Goal: Task Accomplishment & Management: Manage account settings

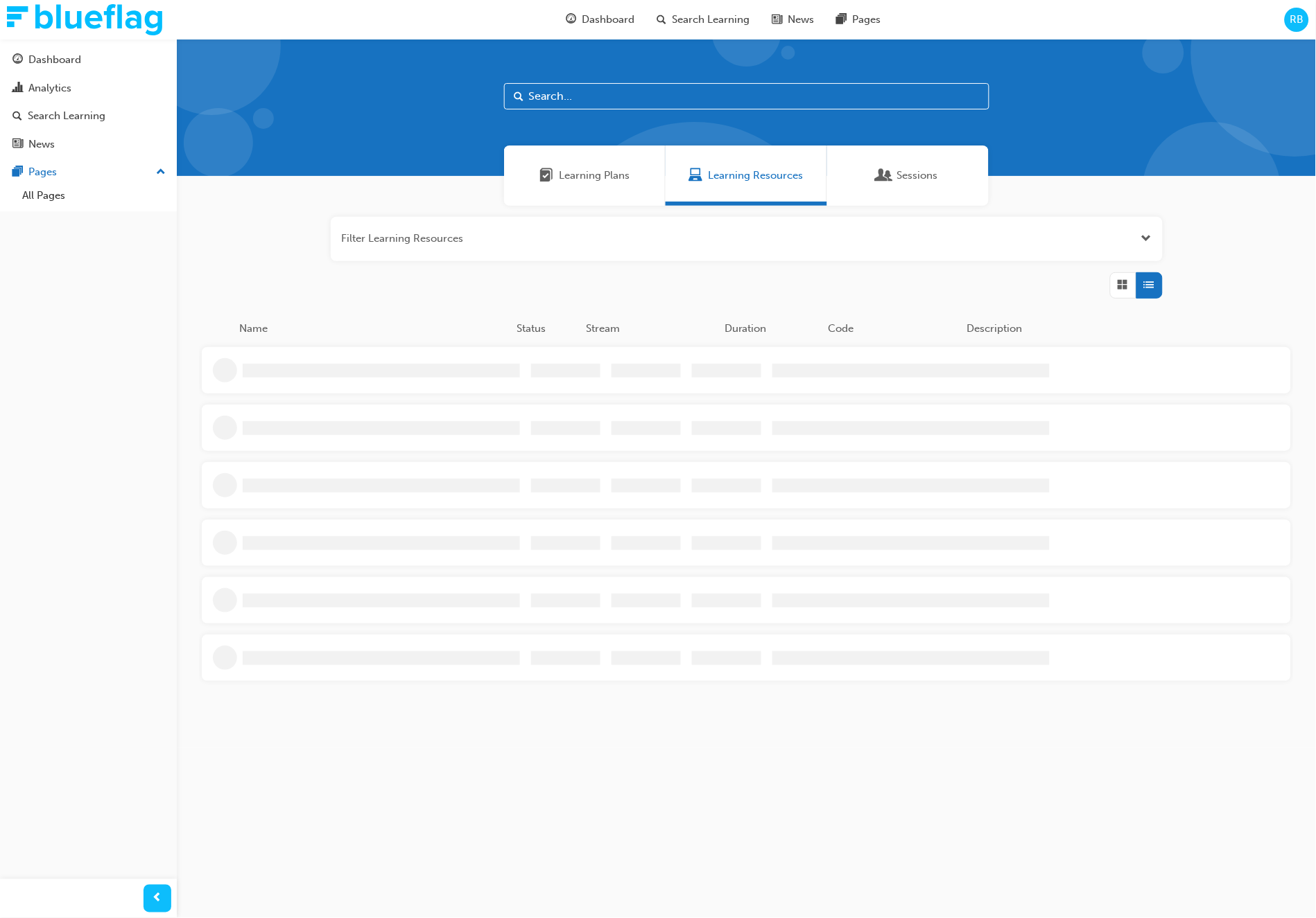
click at [1290, 17] on span "RB" at bounding box center [1296, 20] width 14 height 16
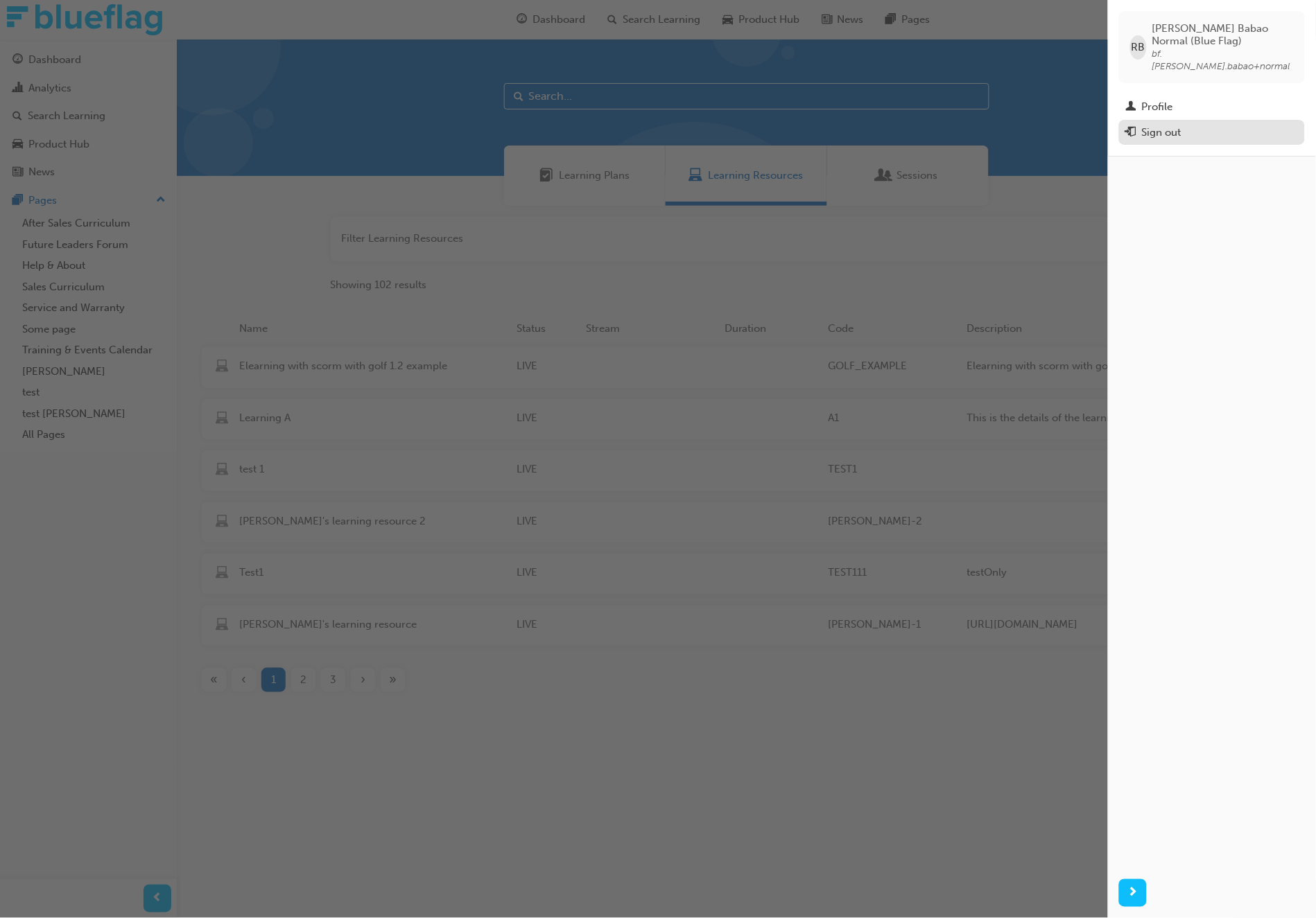
click at [1183, 124] on div "Sign out" at bounding box center [1212, 133] width 172 height 18
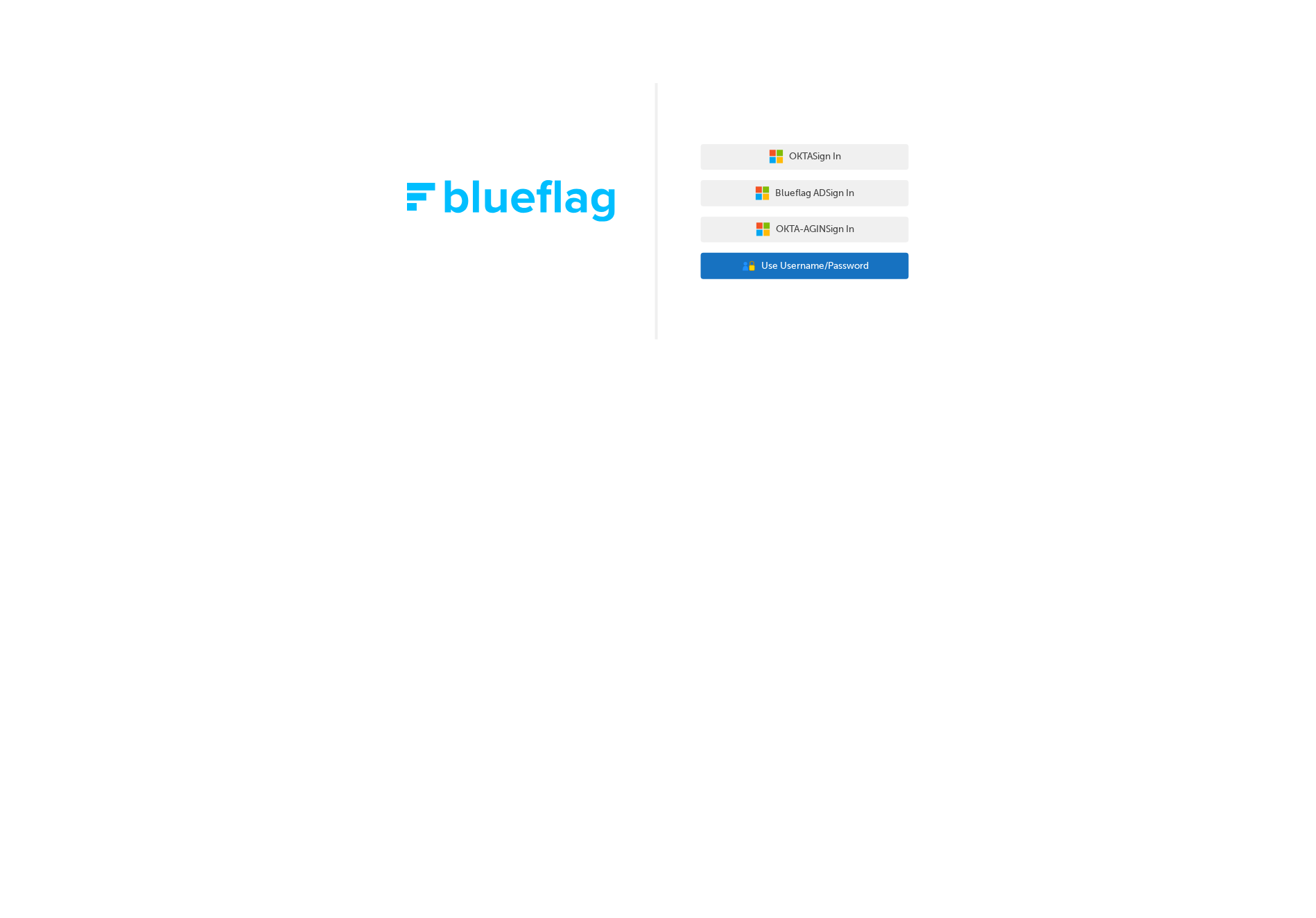
click at [838, 270] on span "Use Username/Password" at bounding box center [815, 267] width 108 height 16
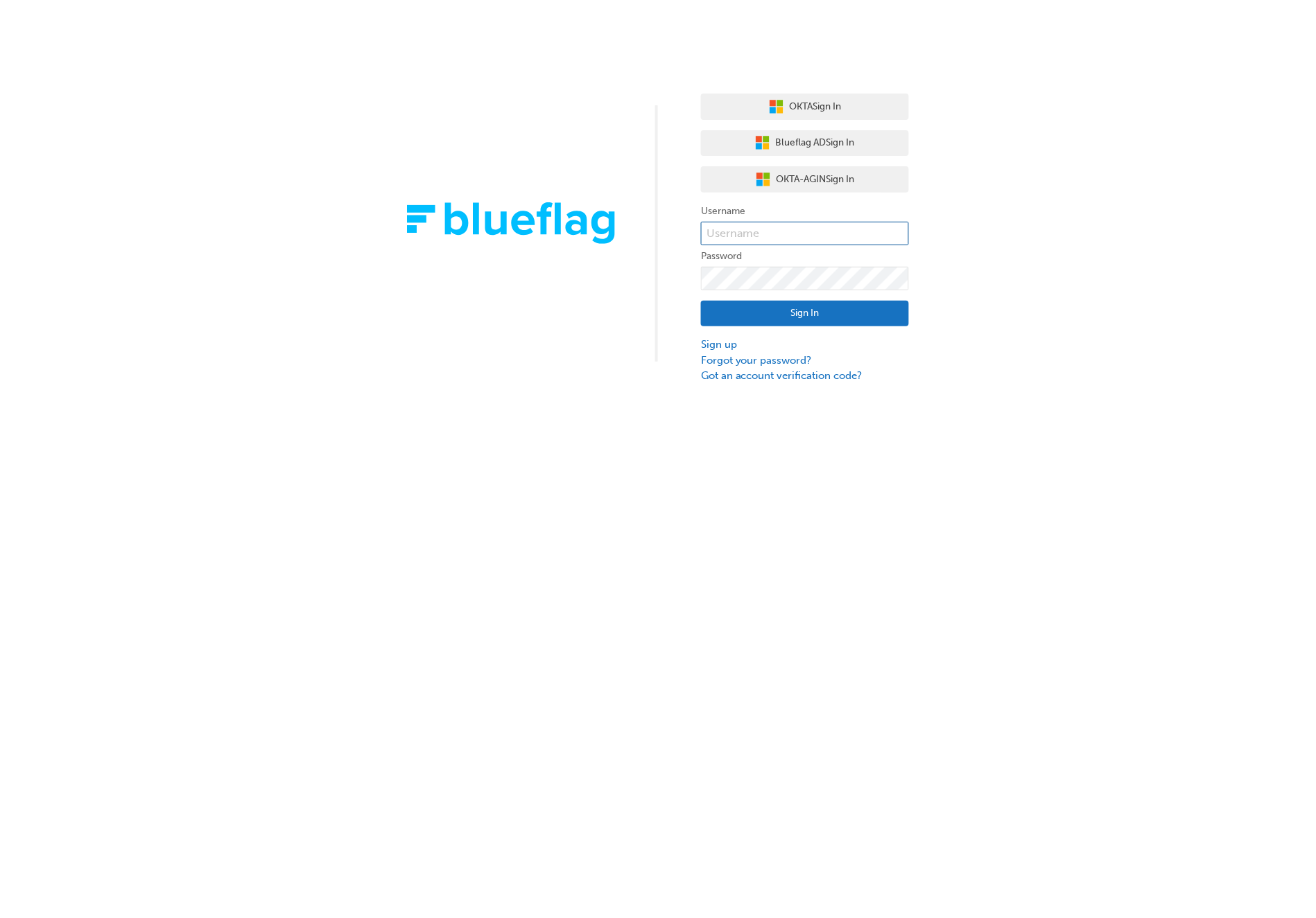
click at [790, 243] on input "text" at bounding box center [805, 233] width 208 height 24
type input "bf.roby.babao"
click at [877, 314] on button "Sign In" at bounding box center [805, 314] width 208 height 26
